Goal: Task Accomplishment & Management: Complete application form

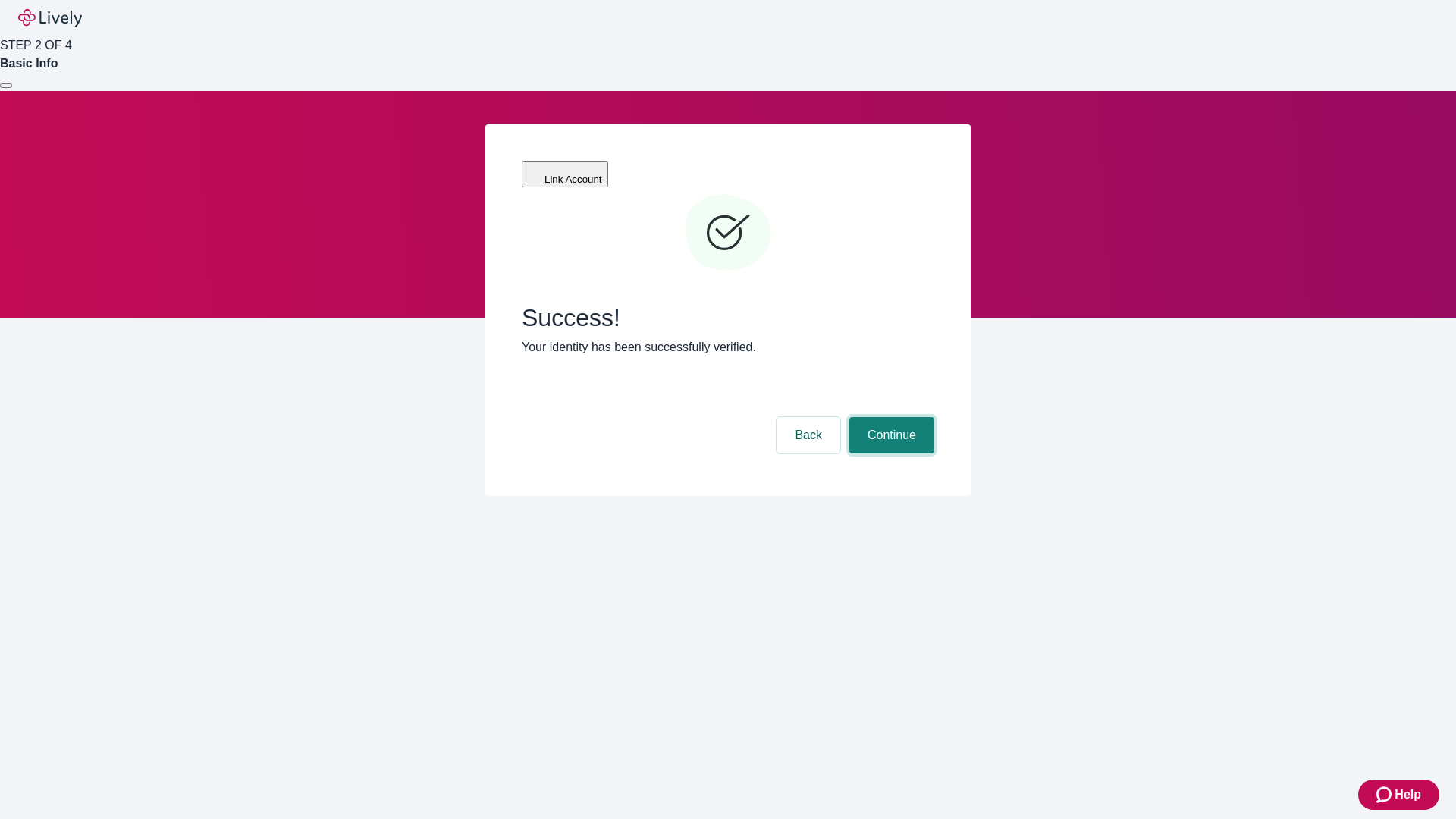
click at [890, 417] on button "Continue" at bounding box center [892, 435] width 85 height 37
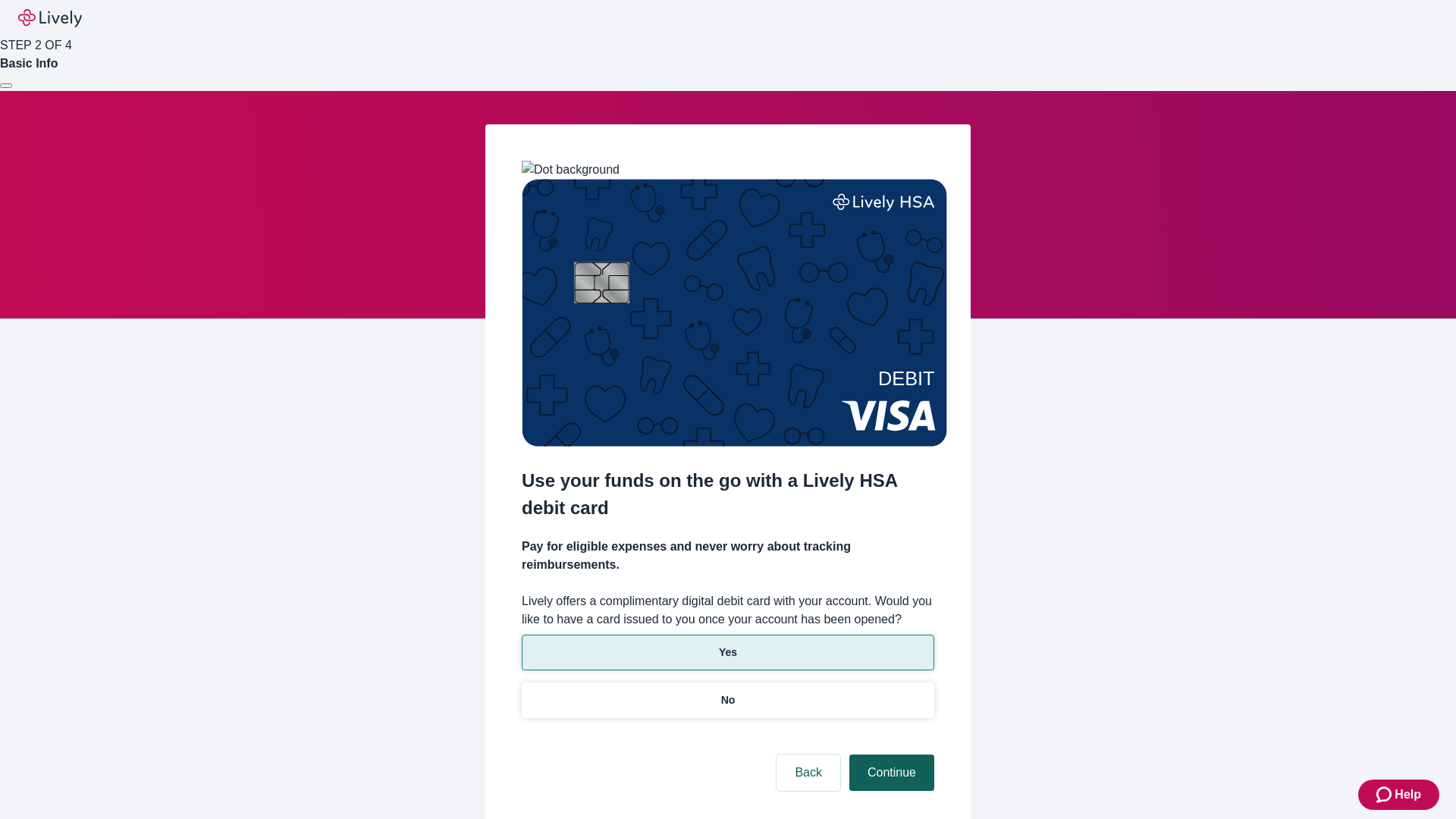
click at [728, 692] on p "No" at bounding box center [728, 700] width 14 height 16
click at [890, 754] on button "Continue" at bounding box center [892, 772] width 85 height 37
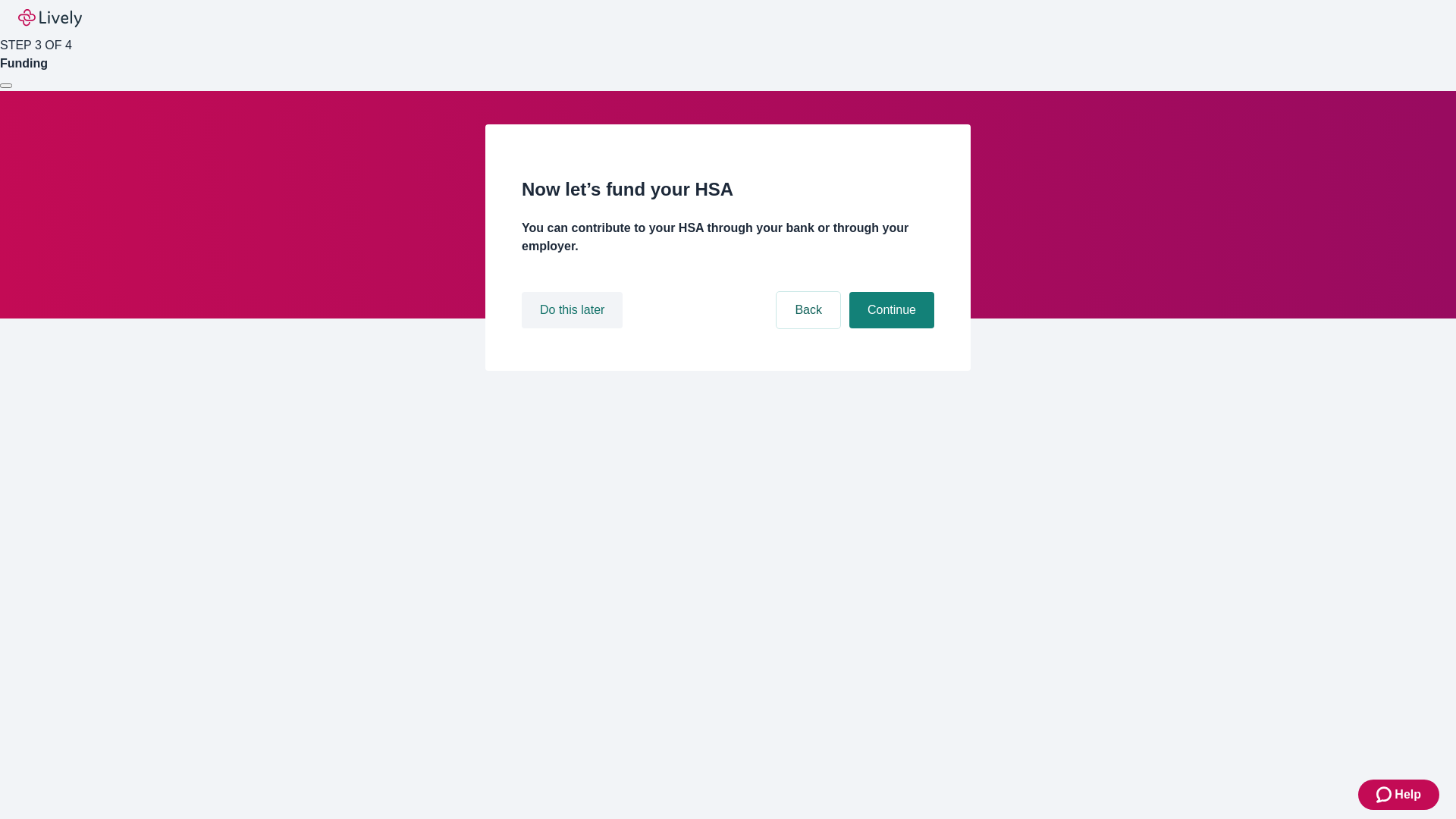
click at [574, 328] on button "Do this later" at bounding box center [572, 309] width 101 height 37
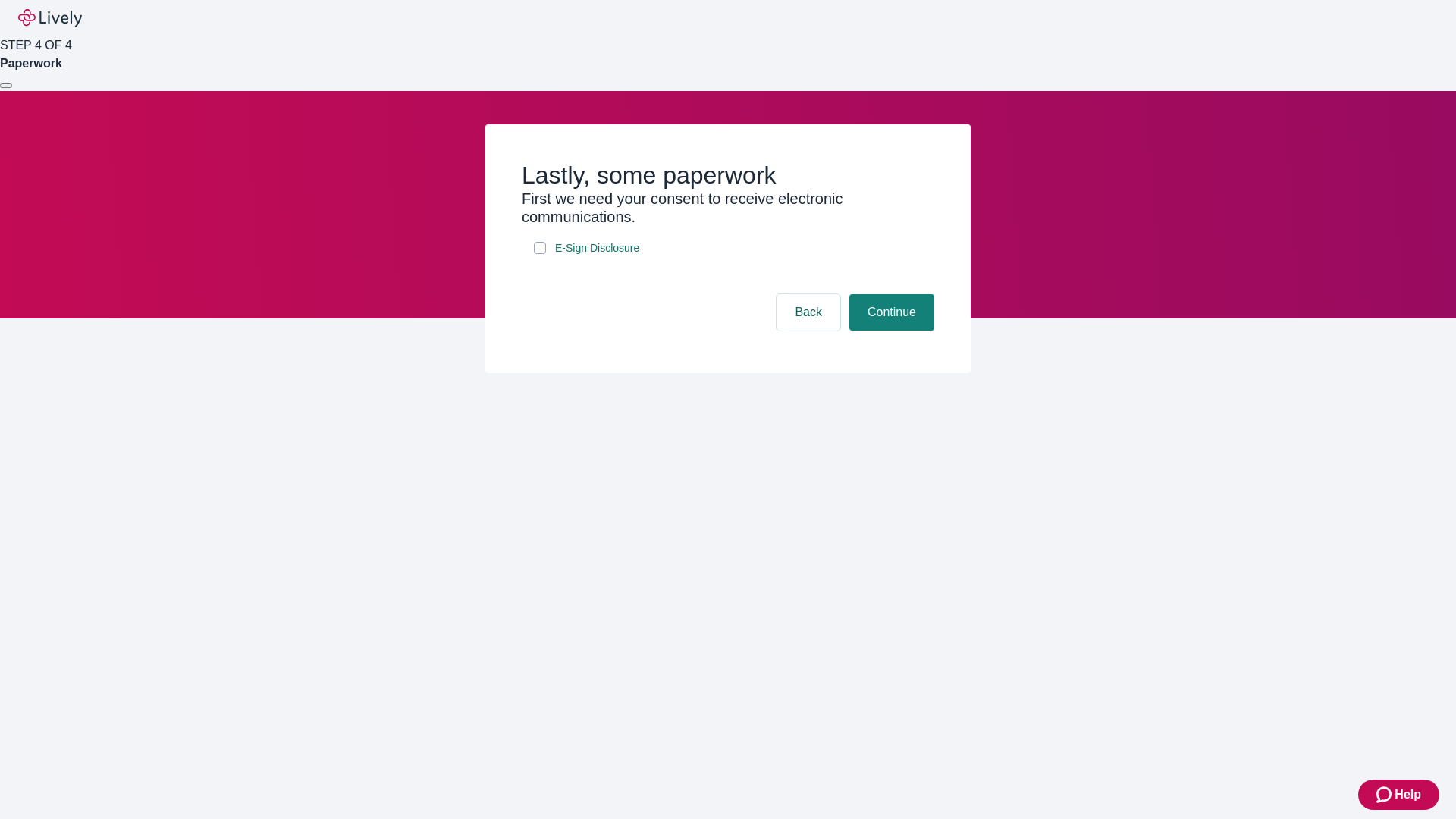
click at [540, 254] on input "E-Sign Disclosure" at bounding box center [540, 248] width 12 height 12
checkbox input "true"
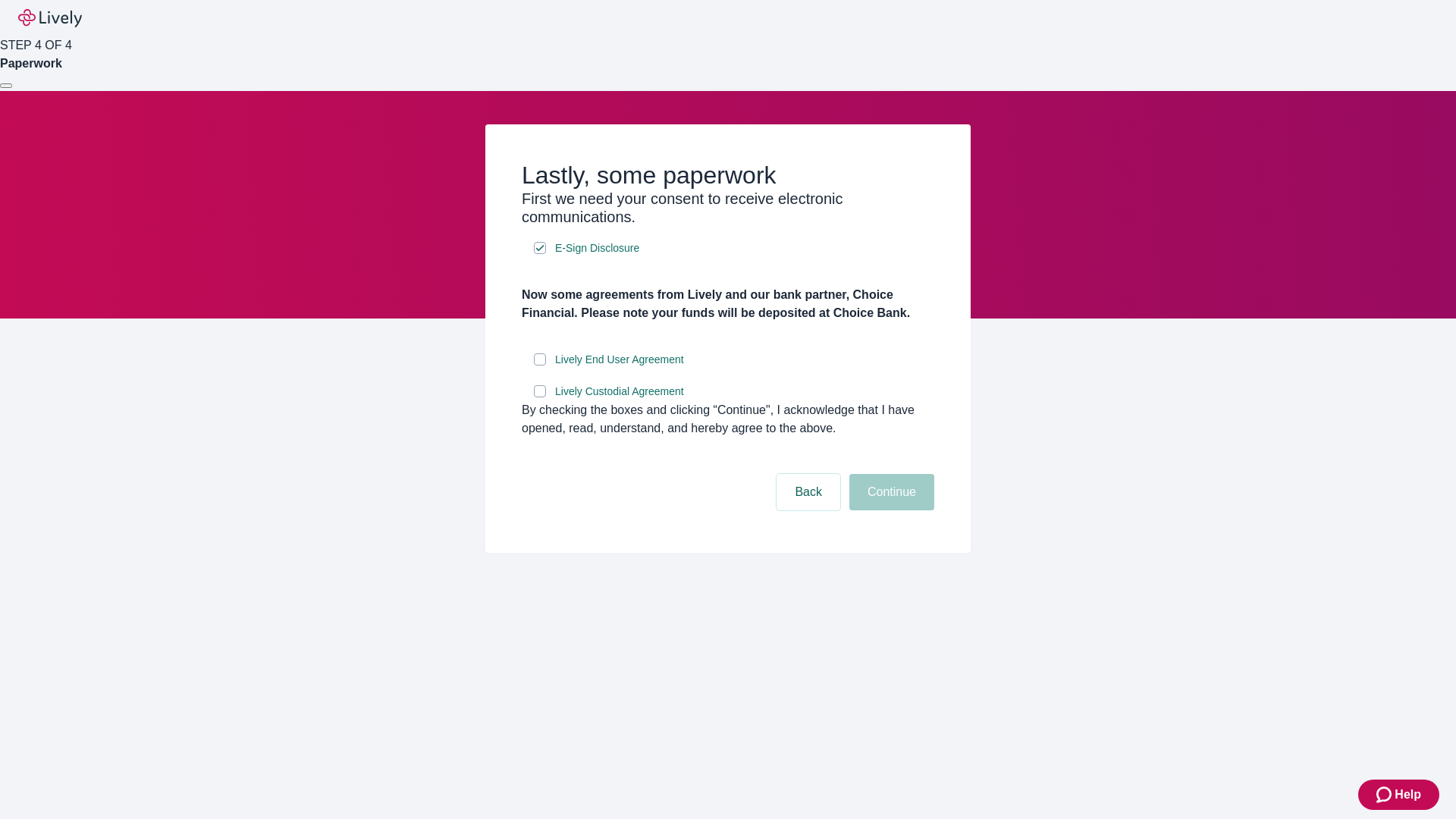
click at [540, 365] on input "Lively End User Agreement" at bounding box center [540, 359] width 12 height 12
checkbox input "true"
click at [540, 397] on input "Lively Custodial Agreement" at bounding box center [540, 391] width 12 height 12
checkbox input "true"
click at [890, 510] on button "Continue" at bounding box center [892, 492] width 85 height 37
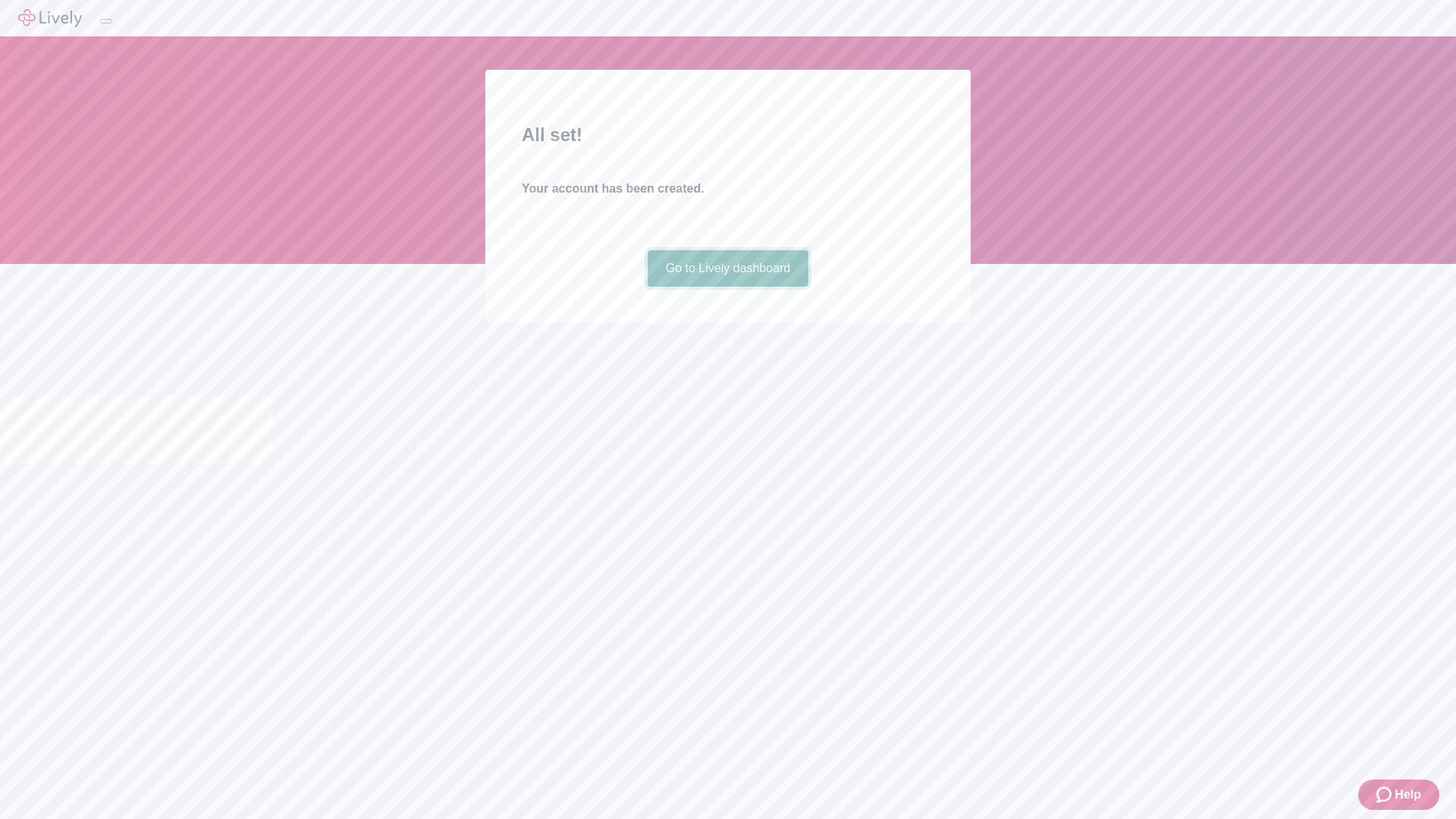
click at [728, 287] on link "Go to Lively dashboard" at bounding box center [728, 268] width 161 height 37
